Goal: Find specific page/section: Find specific page/section

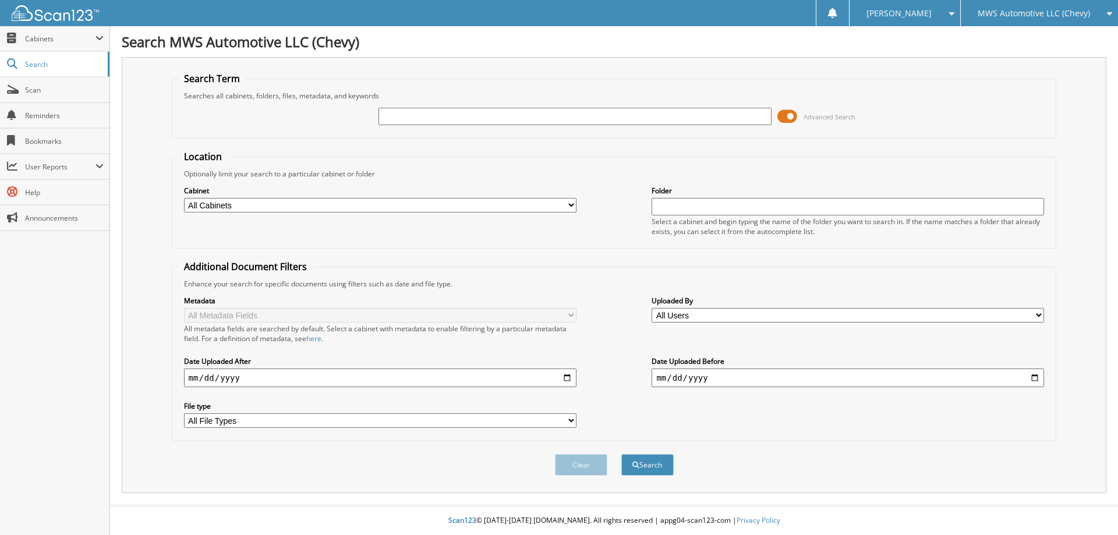
click at [1010, 20] on div "MWS Automotive LLC (Chevy)" at bounding box center [1039, 13] width 146 height 26
click at [1011, 38] on link "Salt Lake Valley Automotive Services Inc (Dodge)" at bounding box center [1039, 41] width 157 height 31
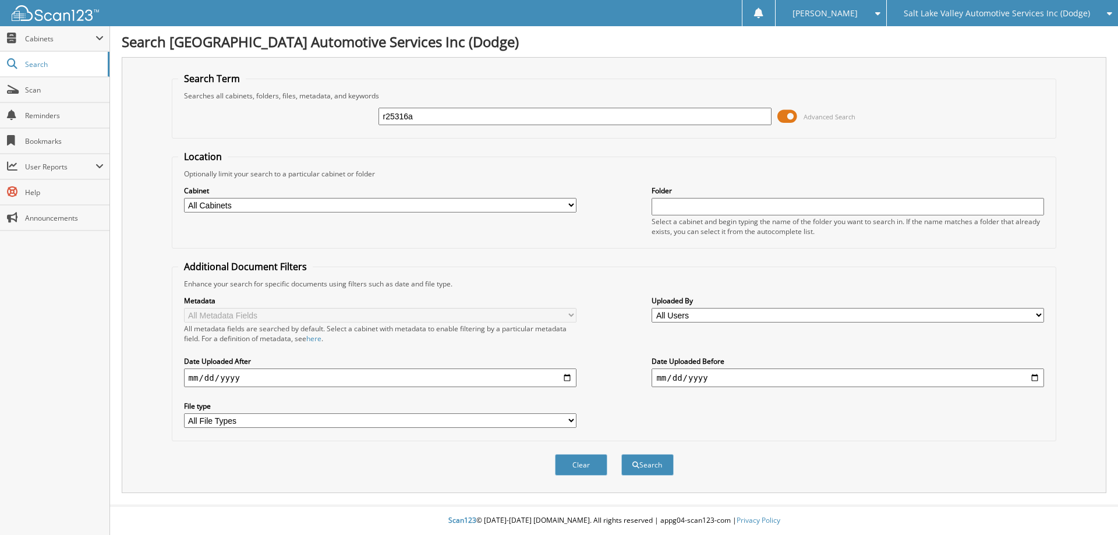
type input "r25316a"
click at [621, 454] on button "Search" at bounding box center [647, 465] width 52 height 22
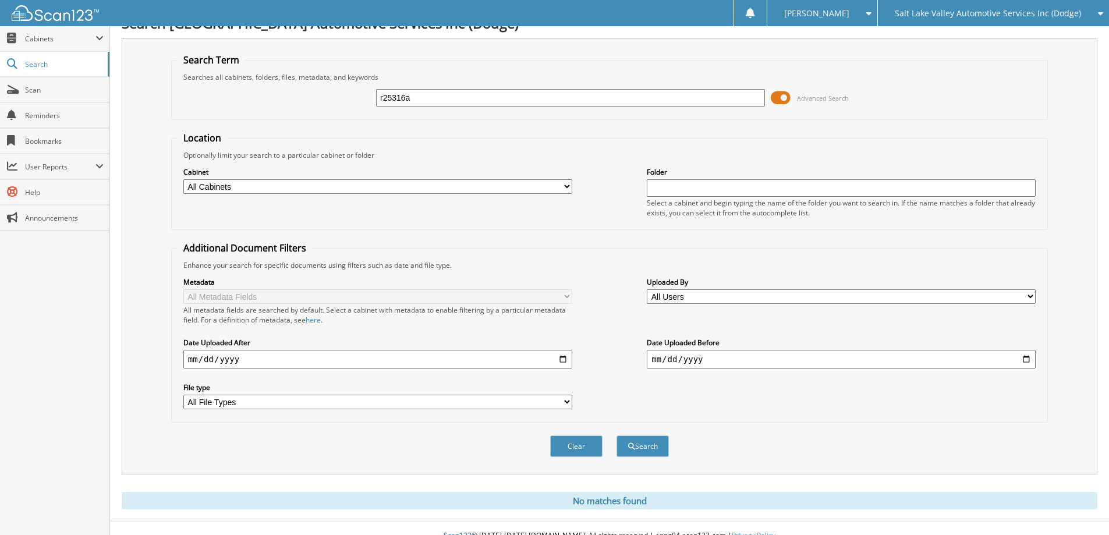
scroll to position [34, 0]
